Goal: Task Accomplishment & Management: Complete application form

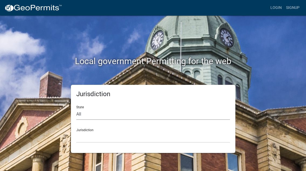
click at [76, 109] on select "All [US_STATE] [US_STATE] [US_STATE] [US_STATE] [US_STATE] [US_STATE] [US_STATE…" at bounding box center [153, 114] width 154 height 11
select select "[US_STATE]"
click option "[US_STATE]" at bounding box center [0, 0] width 0 height 0
click at [76, 132] on select "City of [GEOGRAPHIC_DATA], [US_STATE] City of [GEOGRAPHIC_DATA], [US_STATE] Cit…" at bounding box center [153, 137] width 154 height 11
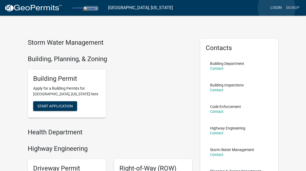
click at [277, 8] on link "Login" at bounding box center [276, 8] width 16 height 10
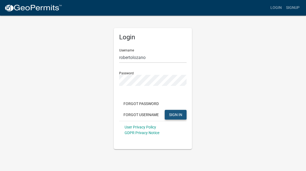
click at [174, 114] on span "SIGN IN" at bounding box center [175, 114] width 13 height 4
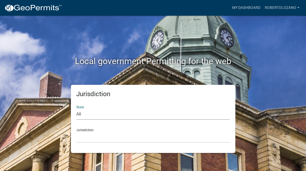
click at [76, 109] on select "All [US_STATE] [US_STATE] [US_STATE] [US_STATE] [US_STATE] [US_STATE] [US_STATE…" at bounding box center [153, 114] width 154 height 11
select select "[US_STATE]"
click option "[US_STATE]" at bounding box center [0, 0] width 0 height 0
click at [76, 132] on select "City of [GEOGRAPHIC_DATA], [US_STATE] City of [GEOGRAPHIC_DATA], [US_STATE] Cit…" at bounding box center [153, 137] width 154 height 11
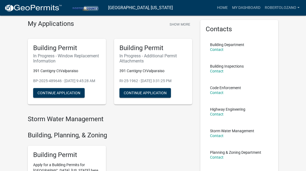
scroll to position [19, 0]
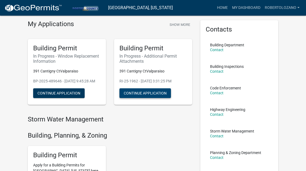
click at [149, 95] on button "Continue Application" at bounding box center [144, 93] width 51 height 10
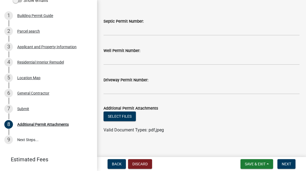
scroll to position [24, 0]
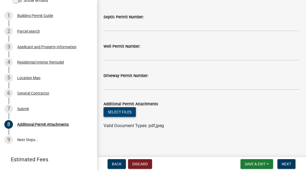
click at [122, 114] on button "Select files" at bounding box center [120, 112] width 32 height 10
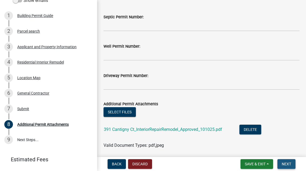
click at [288, 166] on span "Next" at bounding box center [286, 164] width 9 height 4
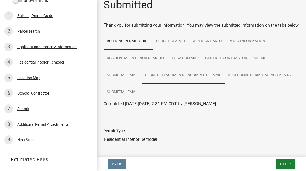
scroll to position [0, 0]
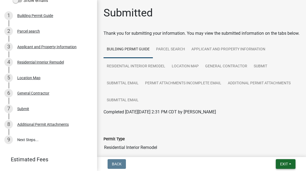
click at [288, 163] on button "Exit" at bounding box center [286, 164] width 20 height 10
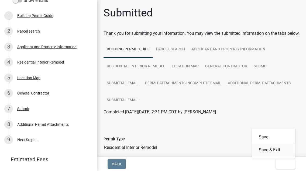
click at [271, 151] on button "Save & Exit" at bounding box center [273, 150] width 43 height 13
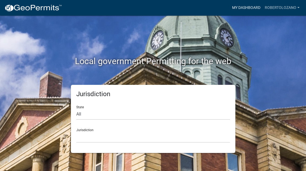
click at [251, 8] on link "My Dashboard" at bounding box center [246, 8] width 33 height 10
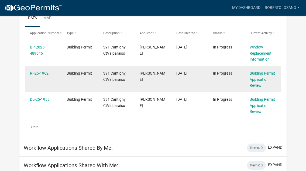
scroll to position [84, 0]
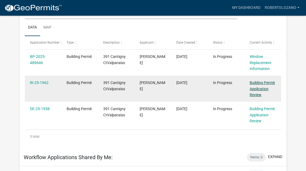
click at [263, 88] on link "Building Permit Application Review" at bounding box center [262, 89] width 25 height 17
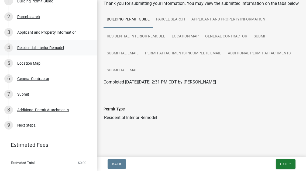
scroll to position [77, 0]
click at [50, 111] on div "Additional Permit Attachments" at bounding box center [42, 110] width 51 height 4
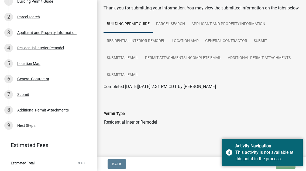
scroll to position [30, 0]
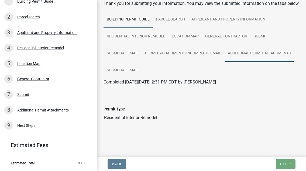
click at [253, 55] on link "Additional Permit Attachments" at bounding box center [259, 53] width 69 height 17
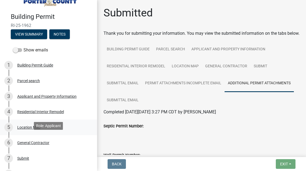
scroll to position [0, 0]
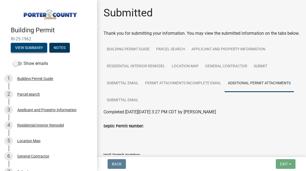
click at [33, 48] on button "View Summary" at bounding box center [29, 48] width 36 height 10
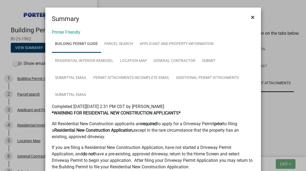
click at [253, 16] on span "×" at bounding box center [253, 17] width 4 height 8
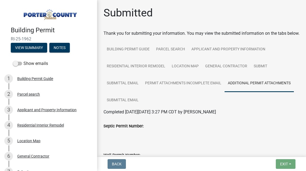
click at [48, 18] on img at bounding box center [50, 13] width 78 height 15
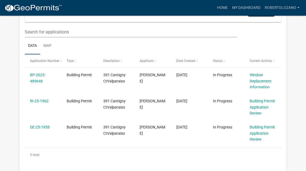
scroll to position [56, 0]
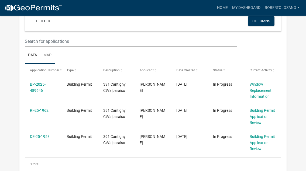
click at [49, 55] on link "Map" at bounding box center [47, 55] width 15 height 17
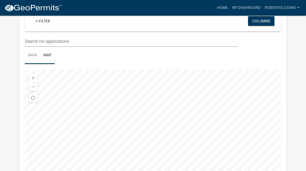
click at [33, 55] on link "Data" at bounding box center [32, 55] width 15 height 17
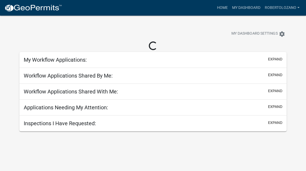
scroll to position [16, 0]
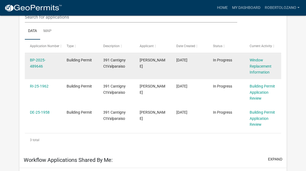
scroll to position [81, 0]
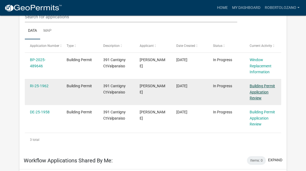
click at [262, 93] on link "Building Permit Application Review" at bounding box center [262, 92] width 25 height 17
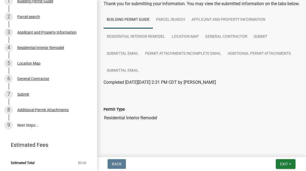
scroll to position [30, 0]
click at [29, 126] on link "9 Next Steps..." at bounding box center [48, 126] width 97 height 16
click at [292, 165] on button "Exit" at bounding box center [286, 164] width 20 height 10
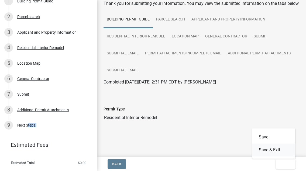
click at [274, 151] on button "Save & Exit" at bounding box center [273, 150] width 43 height 13
